Goal: Task Accomplishment & Management: Complete application form

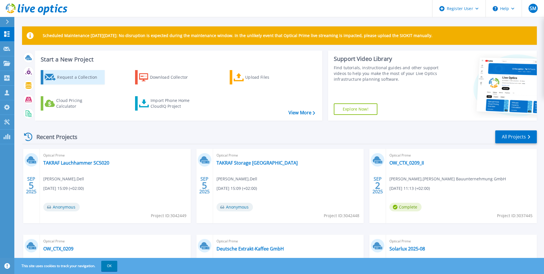
click at [77, 79] on div "Request a Collection" at bounding box center [80, 76] width 46 height 11
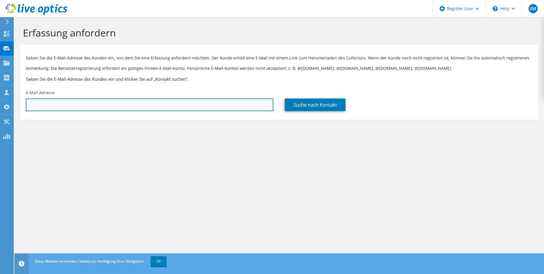
click at [133, 101] on input "text" at bounding box center [150, 104] width 248 height 13
paste input "ulrich.sme@alexanderwerk.com"
type input "ulrich.sme@alexanderwerk.com"
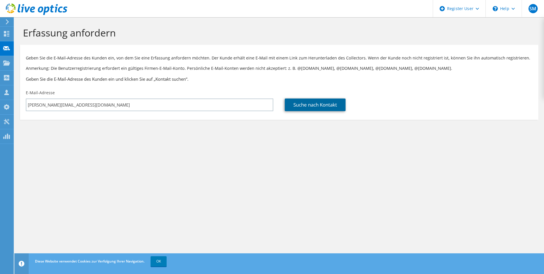
click at [309, 107] on link "Suche nach Kontakt" at bounding box center [315, 104] width 61 height 13
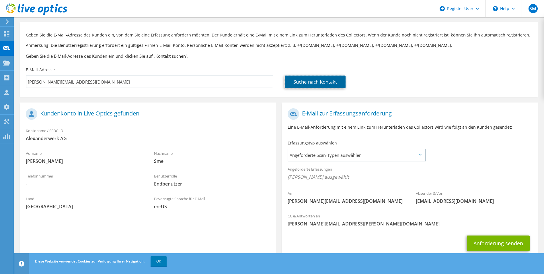
scroll to position [40, 0]
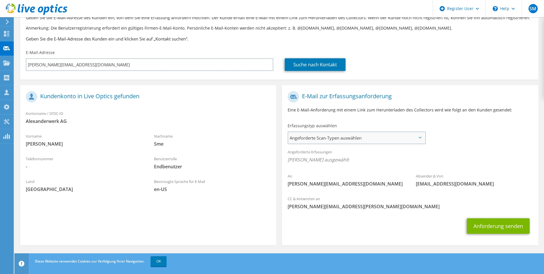
click at [317, 137] on span "Angeforderte Scan-Typen auswählen" at bounding box center [356, 137] width 137 height 11
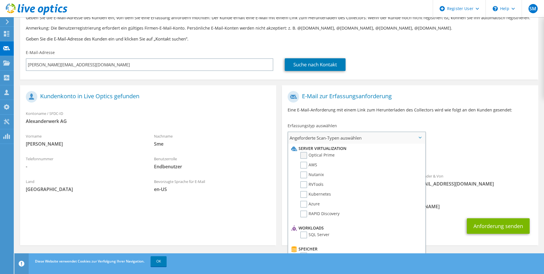
click at [302, 153] on label "Optical Prime" at bounding box center [317, 155] width 34 height 7
click at [0, 0] on input "Optical Prime" at bounding box center [0, 0] width 0 height 0
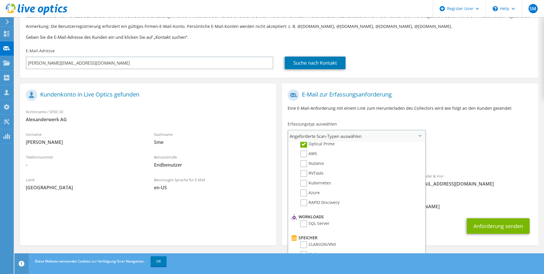
scroll to position [0, 0]
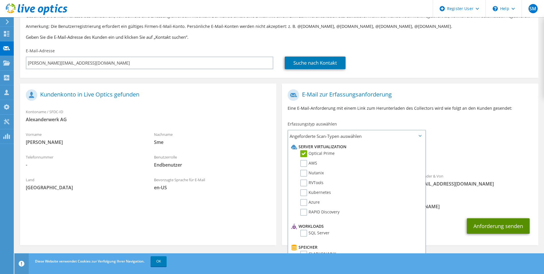
click at [488, 223] on button "Anforderung senden" at bounding box center [498, 225] width 63 height 15
